Goal: Task Accomplishment & Management: Use online tool/utility

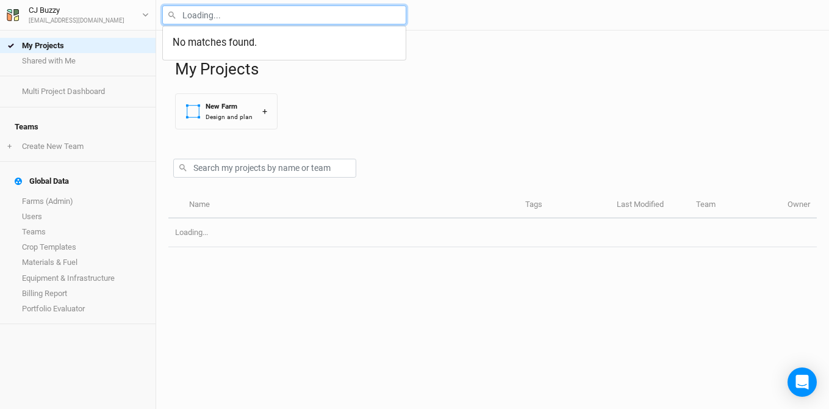
click at [276, 9] on input "text" at bounding box center [284, 14] width 244 height 19
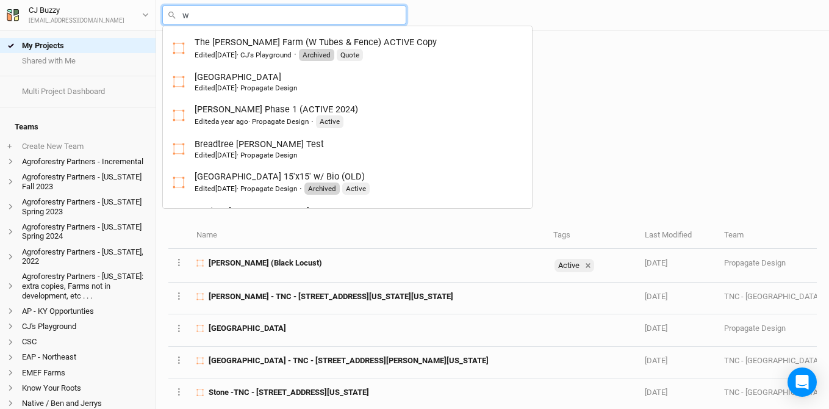
type input "wi"
type input "[PERSON_NAME] - TNC - [STREET_ADDRESS][US_STATE][US_STATE]"
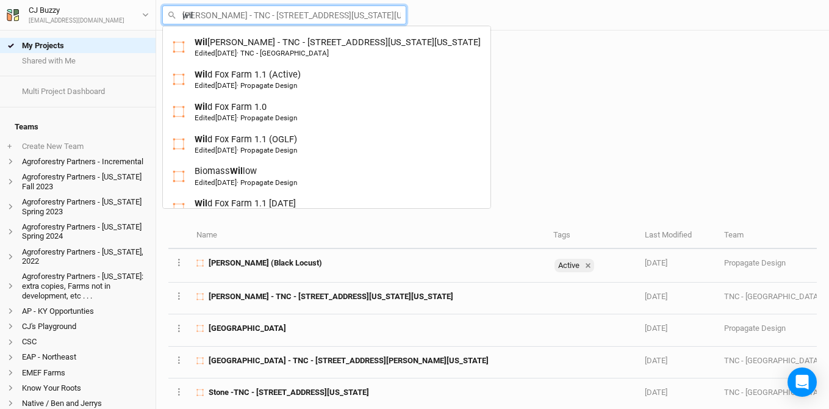
type input "wild"
type input "wild Fox Farm 1.1 (Active)"
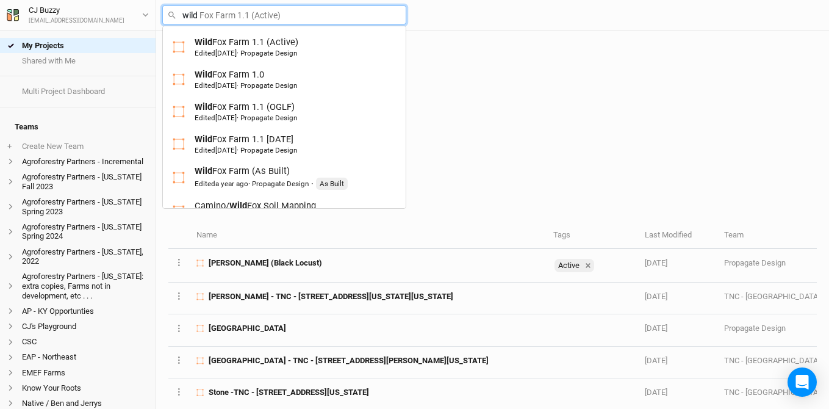
type input "wild f"
type input "wild fox Farm 1.1 (Active)"
type input "wild fo"
click at [237, 197] on link "Camino/ Wild Fo x Soil Mapping Edited [DATE] · [GEOGRAPHIC_DATA]" at bounding box center [284, 211] width 243 height 32
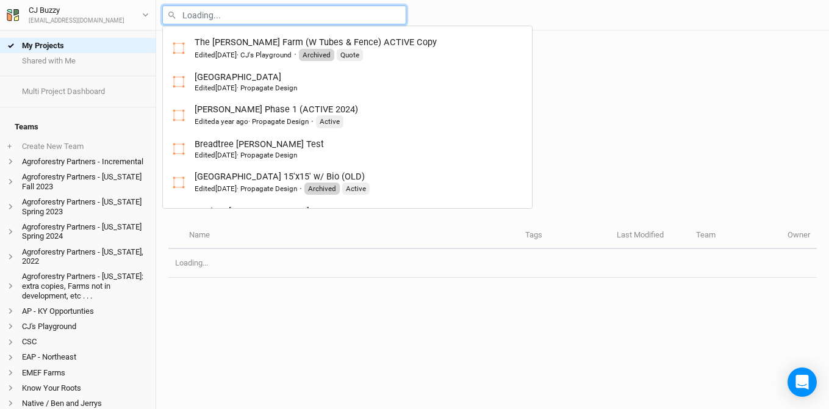
click at [351, 16] on input "text" at bounding box center [284, 14] width 244 height 19
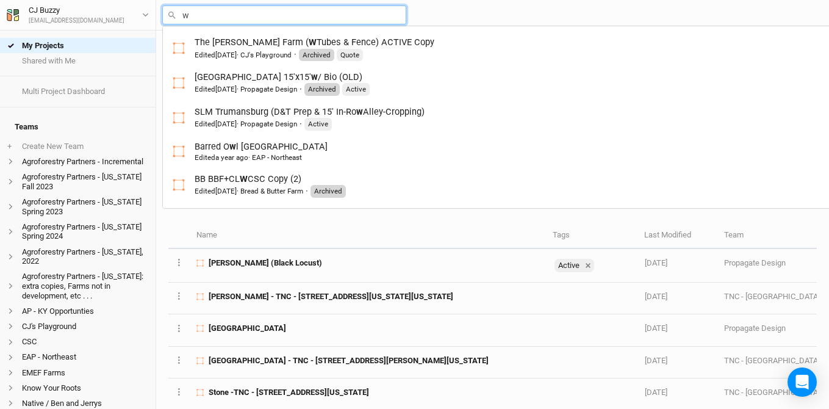
type input "wi"
type input "[PERSON_NAME] - TNC - [STREET_ADDRESS][US_STATE][US_STATE]"
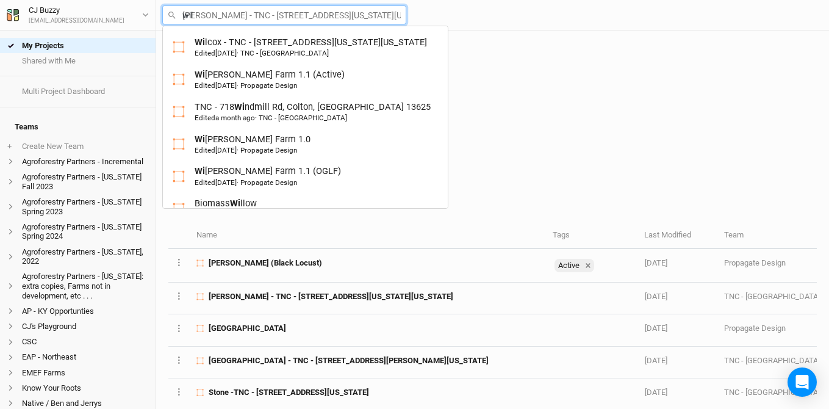
type input "wild"
type input "wild Fox Farm 1.1 (Active)"
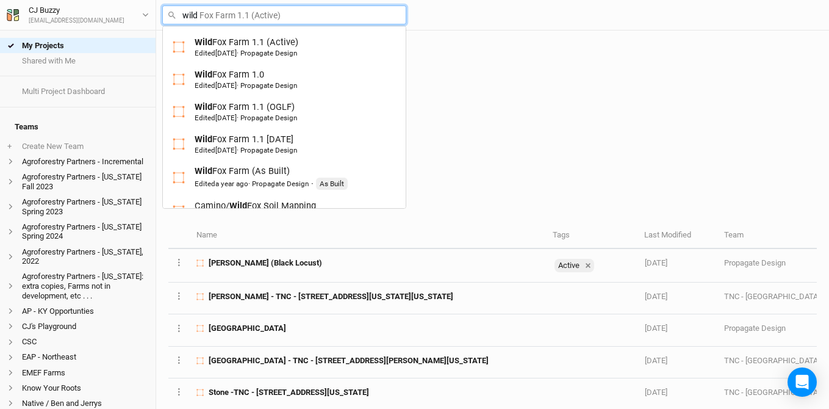
type input "wild f"
type input "wild fox Farm 1.1 (Active)"
type input "wild fo"
drag, startPoint x: 205, startPoint y: 15, endPoint x: 160, endPoint y: 15, distance: 45.2
click at [160, 15] on div "wild fo wild fox Farm 1.1 (Active) Wild Fo x Farm 1.1 (Active) Edited [DATE] · …" at bounding box center [492, 15] width 673 height 31
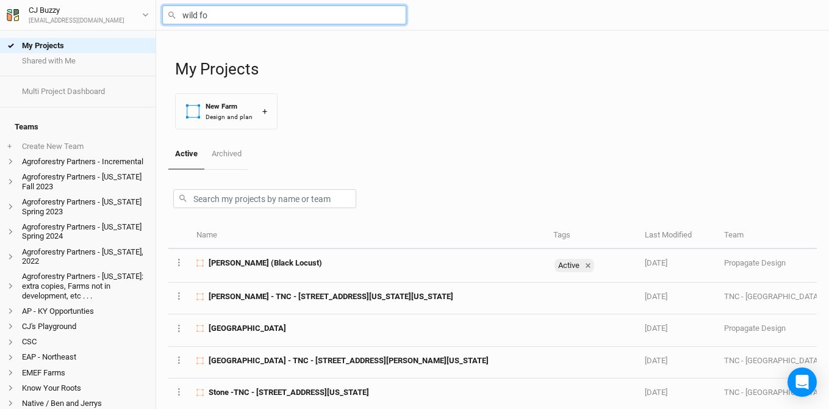
type input "o"
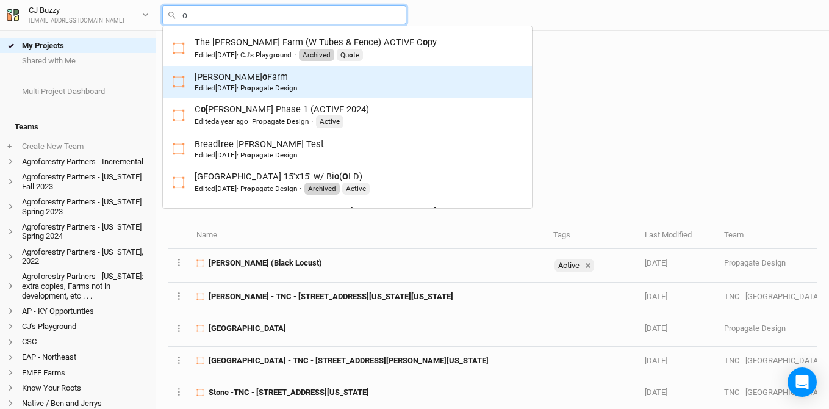
click at [219, 81] on div "[PERSON_NAME] o Farm Edited [DATE] · Pr o pagate Design" at bounding box center [246, 82] width 103 height 23
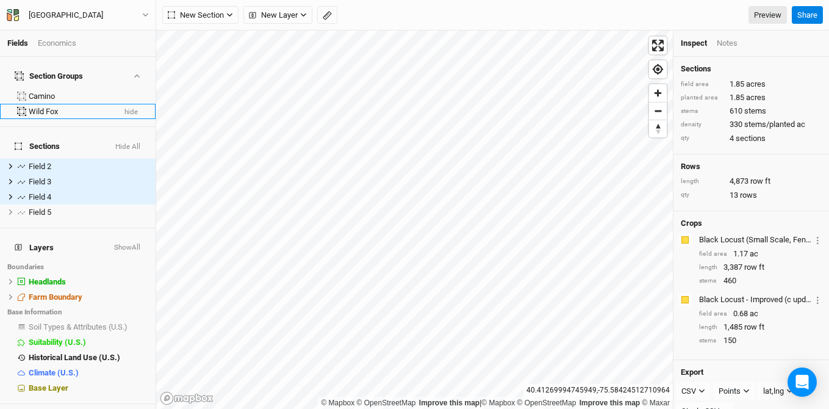
click at [63, 107] on div "Wild Fox" at bounding box center [71, 112] width 85 height 10
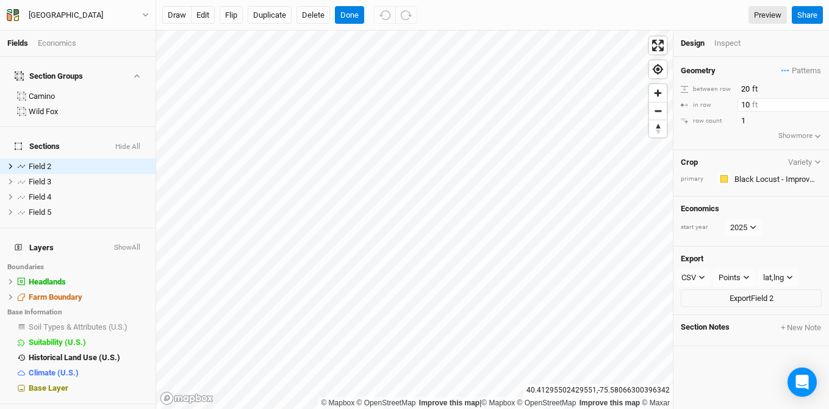
drag, startPoint x: 751, startPoint y: 107, endPoint x: 695, endPoint y: 99, distance: 56.1
click at [695, 99] on div "in row 10 ft" at bounding box center [751, 104] width 141 height 13
type input "20"
click at [354, 18] on button "Done" at bounding box center [349, 15] width 29 height 18
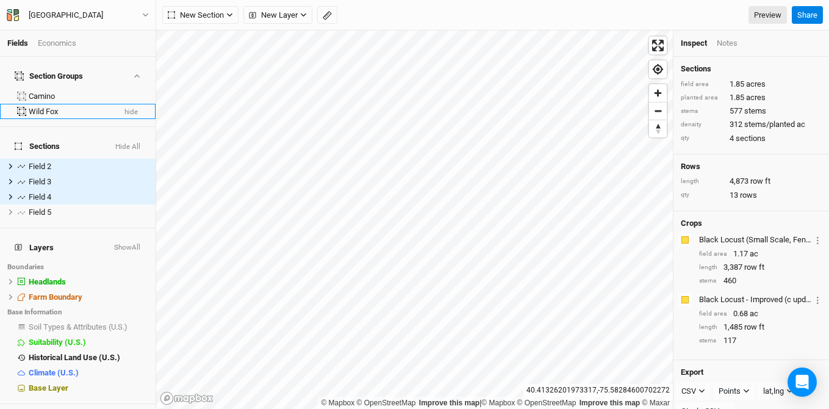
click at [45, 107] on div "Wild Fox" at bounding box center [71, 112] width 85 height 10
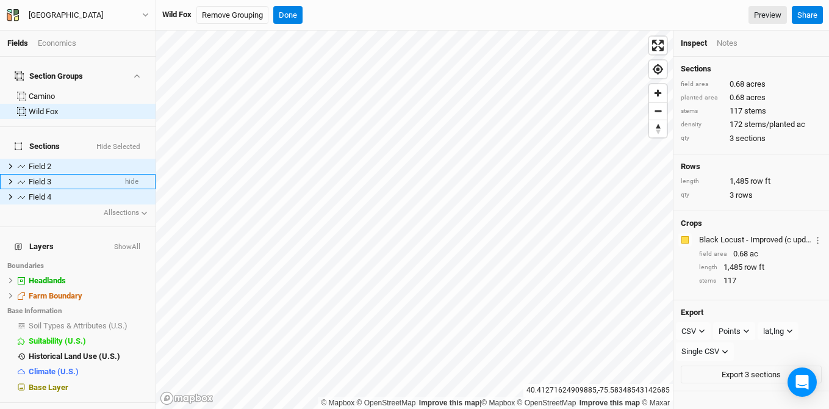
click at [67, 177] on div "Field 3" at bounding box center [72, 182] width 87 height 10
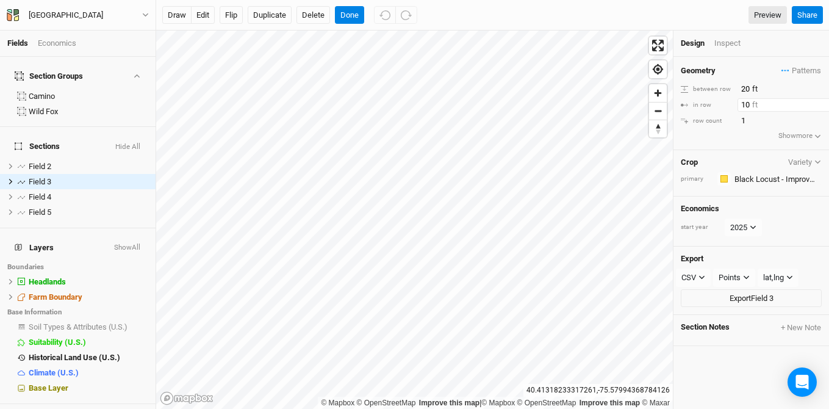
drag, startPoint x: 750, startPoint y: 105, endPoint x: 691, endPoint y: 103, distance: 59.2
click at [691, 103] on div "in row 10 ft" at bounding box center [751, 104] width 141 height 13
type input "20"
click at [347, 18] on button "Done" at bounding box center [349, 15] width 29 height 18
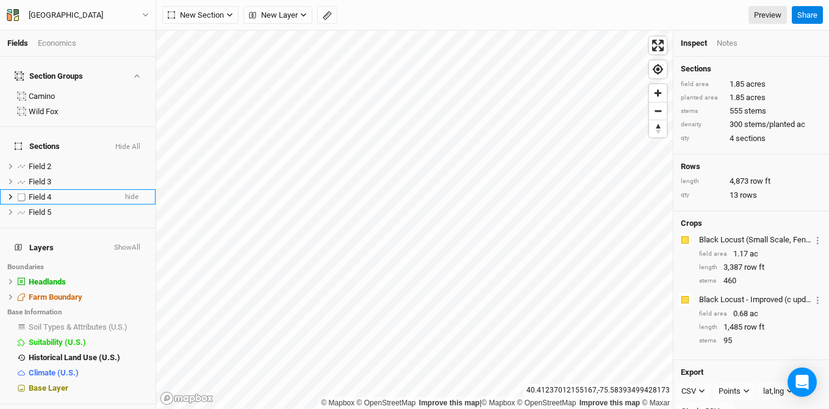
click at [57, 192] on div "Field 4" at bounding box center [72, 197] width 87 height 10
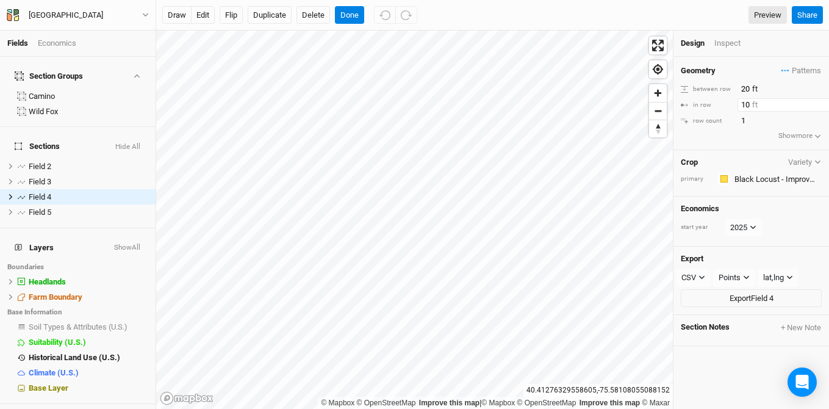
drag, startPoint x: 752, startPoint y: 104, endPoint x: 702, endPoint y: 97, distance: 50.6
click at [702, 97] on div "Geometry Patterns ＋ New in-row pattern between row 20 ft in row 10 ft row count…" at bounding box center [752, 103] width 156 height 93
type input "20"
click at [348, 14] on button "Done" at bounding box center [349, 15] width 29 height 18
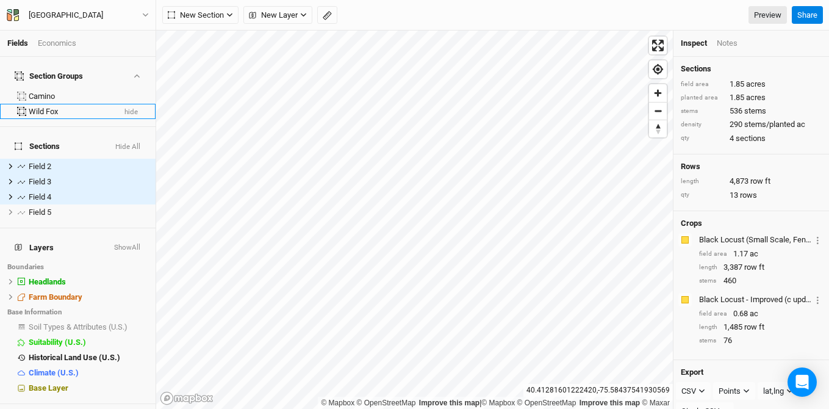
click at [37, 107] on div "Wild Fox" at bounding box center [71, 112] width 85 height 10
